Goal: Task Accomplishment & Management: Manage account settings

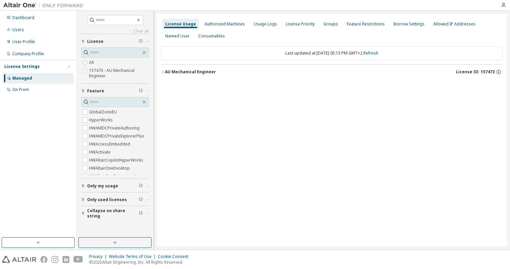
click at [163, 70] on icon "button" at bounding box center [163, 72] width 4 height 4
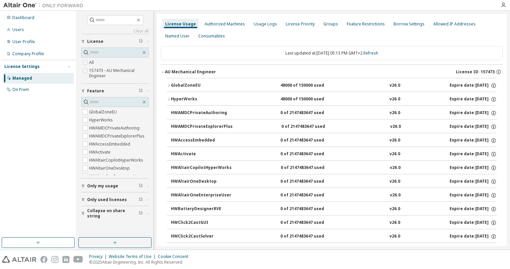
click at [170, 86] on icon "button" at bounding box center [169, 86] width 4 height 4
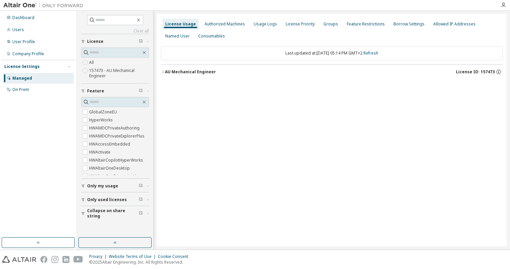
click at [162, 72] on icon "button" at bounding box center [163, 72] width 4 height 4
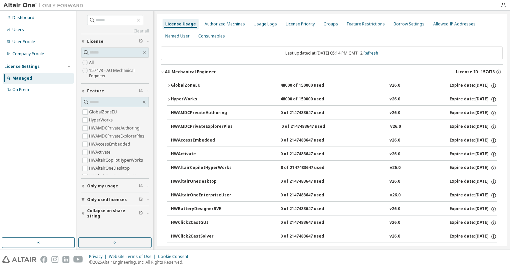
click at [172, 99] on div "HyperWorks" at bounding box center [201, 99] width 60 height 6
